Goal: Task Accomplishment & Management: Manage account settings

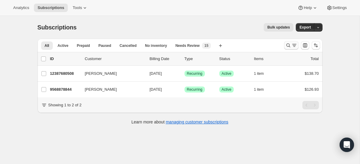
click at [286, 44] on icon "Search and filter results" at bounding box center [288, 45] width 4 height 4
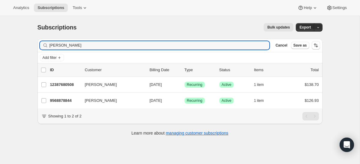
drag, startPoint x: 119, startPoint y: 46, endPoint x: 5, endPoint y: 44, distance: 114.5
click at [5, 44] on div "Subscriptions. This page is ready Subscriptions Bulk updates More actions Bulk …" at bounding box center [179, 98] width 359 height 164
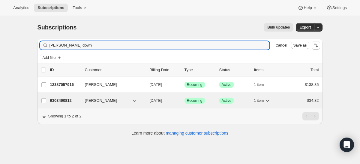
type input "lila down"
click at [64, 99] on p "9303490812" at bounding box center [65, 100] width 30 height 6
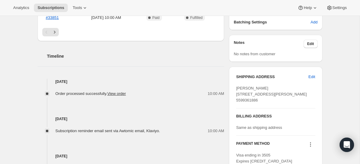
scroll to position [206, 0]
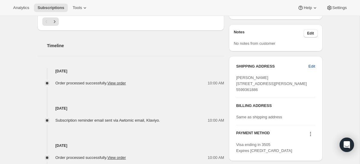
click at [311, 66] on span "Edit" at bounding box center [311, 66] width 7 height 6
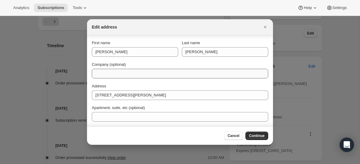
scroll to position [17, 0]
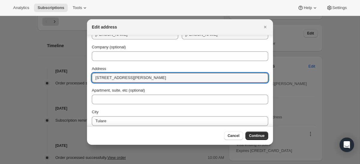
drag, startPoint x: 174, startPoint y: 76, endPoint x: 71, endPoint y: 68, distance: 103.3
paste input "16727 Ave. 104"
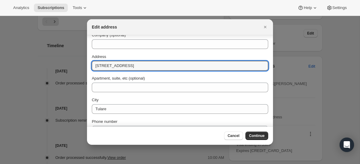
scroll to position [35, 0]
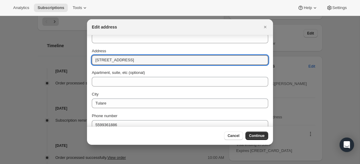
type input "16727 Ave. 104"
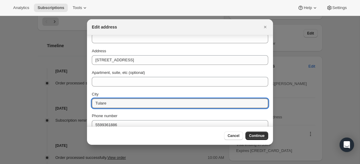
type input "B"
type input "Terra Bella"
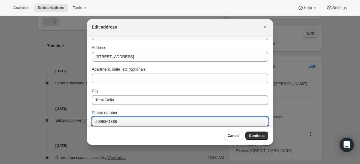
scroll to position [65, 0]
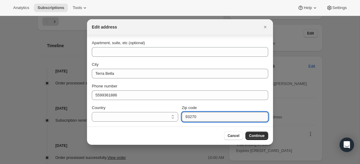
type input "93270"
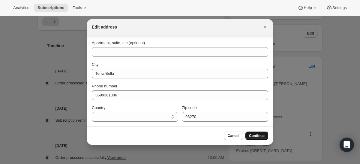
click at [262, 136] on span "Continue" at bounding box center [257, 135] width 16 height 5
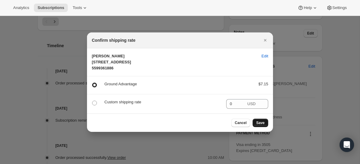
click at [264, 125] on span "Save" at bounding box center [260, 122] width 8 height 5
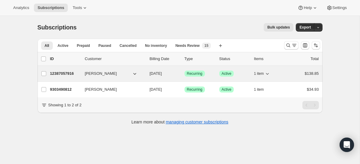
click at [80, 73] on div "12387057916 Lila Downing 08/13/2025 Success Recurring Success Active 1 item $13…" at bounding box center [184, 73] width 268 height 8
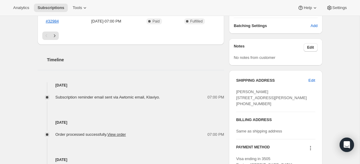
scroll to position [192, 0]
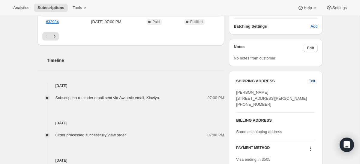
click at [312, 80] on span "Edit" at bounding box center [311, 81] width 7 height 6
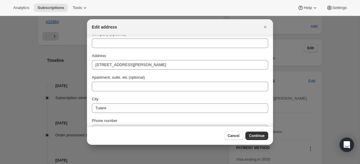
scroll to position [30, 0]
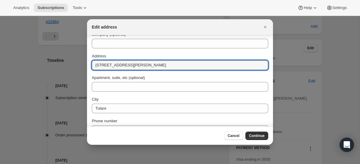
drag, startPoint x: 146, startPoint y: 64, endPoint x: 43, endPoint y: 63, distance: 102.8
paste input "16727 Ave. 104"
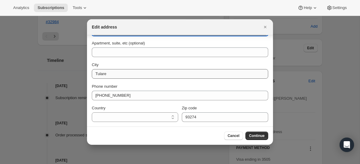
type input "16727 Ave. 104"
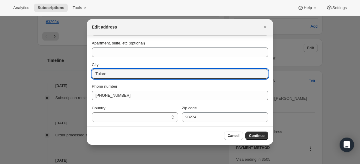
drag, startPoint x: 134, startPoint y: 73, endPoint x: 64, endPoint y: 71, distance: 69.8
type input "Terra Bella"
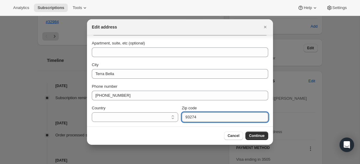
click at [218, 117] on input "93274" at bounding box center [225, 117] width 86 height 10
type input "93270"
click at [257, 134] on span "Continue" at bounding box center [257, 135] width 16 height 5
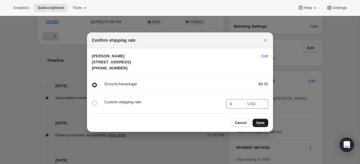
scroll to position [0, 0]
click at [261, 125] on span "Save" at bounding box center [260, 122] width 8 height 5
